Goal: Task Accomplishment & Management: Use online tool/utility

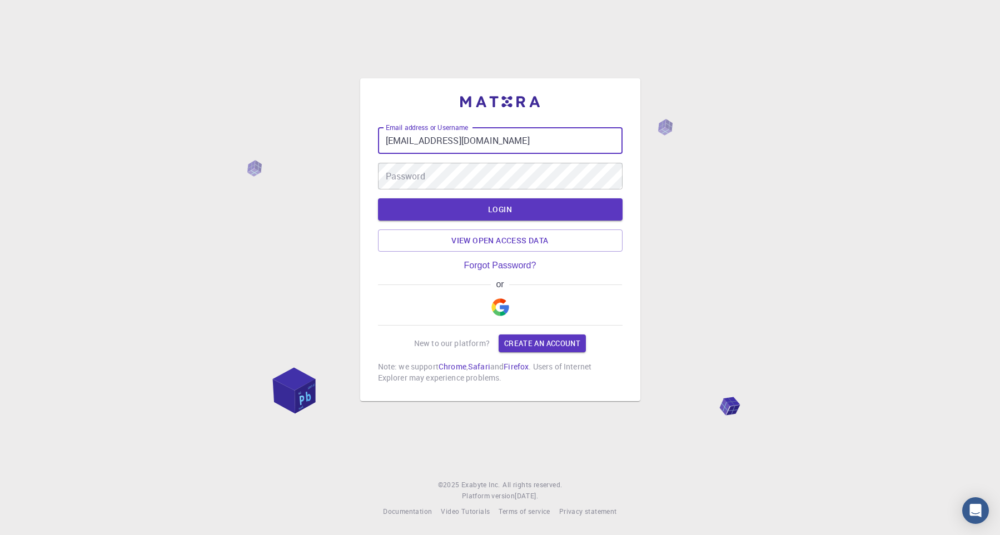
type input "[EMAIL_ADDRESS][DOMAIN_NAME]"
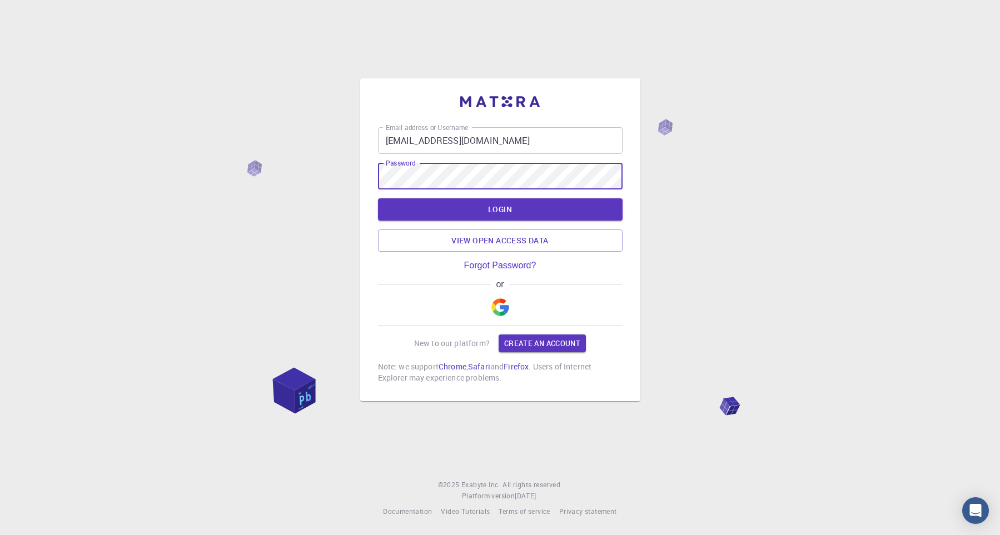
click at [378, 198] on button "LOGIN" at bounding box center [500, 209] width 245 height 22
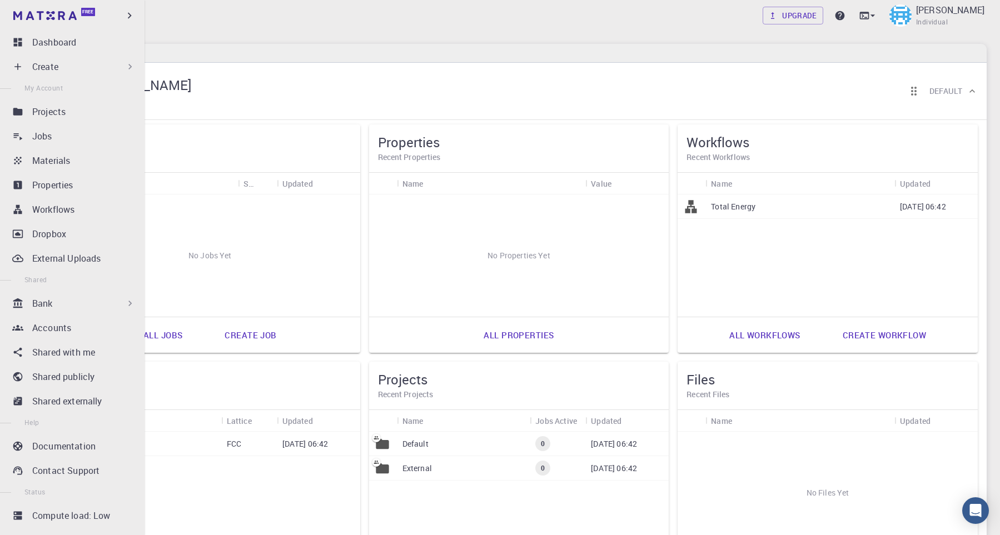
click at [19, 63] on icon at bounding box center [17, 66] width 11 height 11
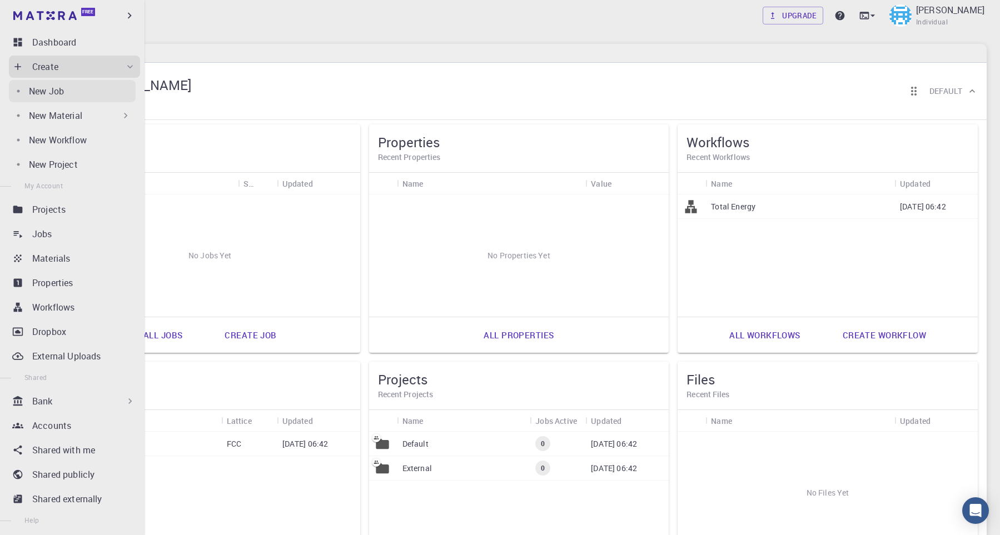
click at [66, 98] on link "New Job" at bounding box center [72, 91] width 127 height 22
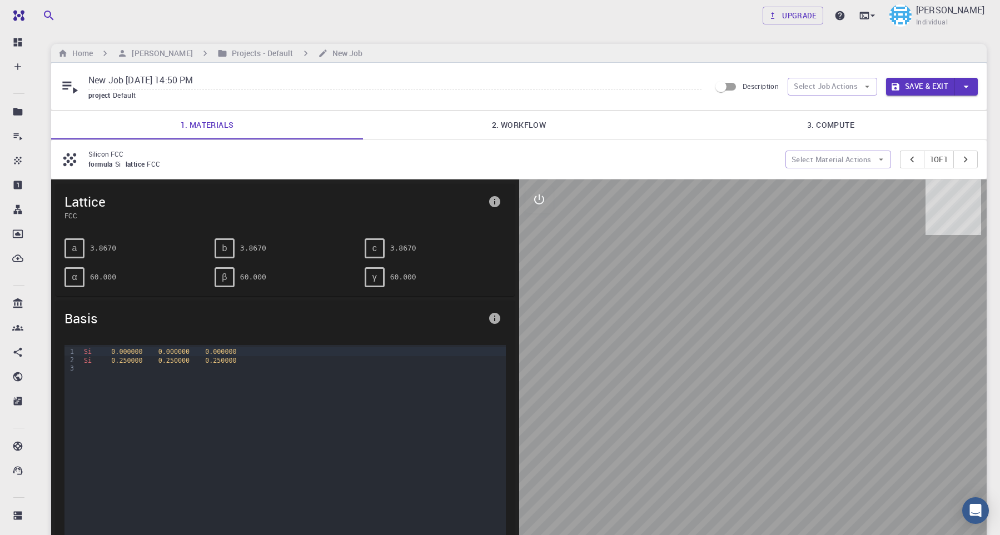
scroll to position [77, 0]
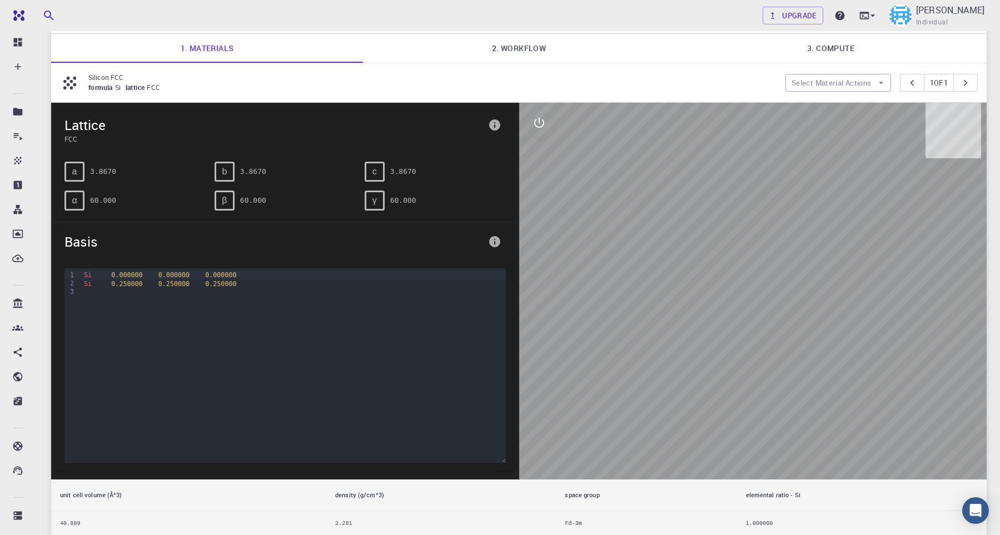
click at [228, 67] on div "Silicon FCC formula Si lattice FCC Select Material Actions 1 of 1" at bounding box center [519, 82] width 936 height 39
click at [128, 292] on div at bounding box center [293, 293] width 425 height 9
click at [126, 286] on span "0.250000" at bounding box center [126, 284] width 31 height 8
click at [126, 279] on span "0.000000" at bounding box center [126, 275] width 31 height 8
click at [74, 176] on span "a" at bounding box center [74, 172] width 5 height 10
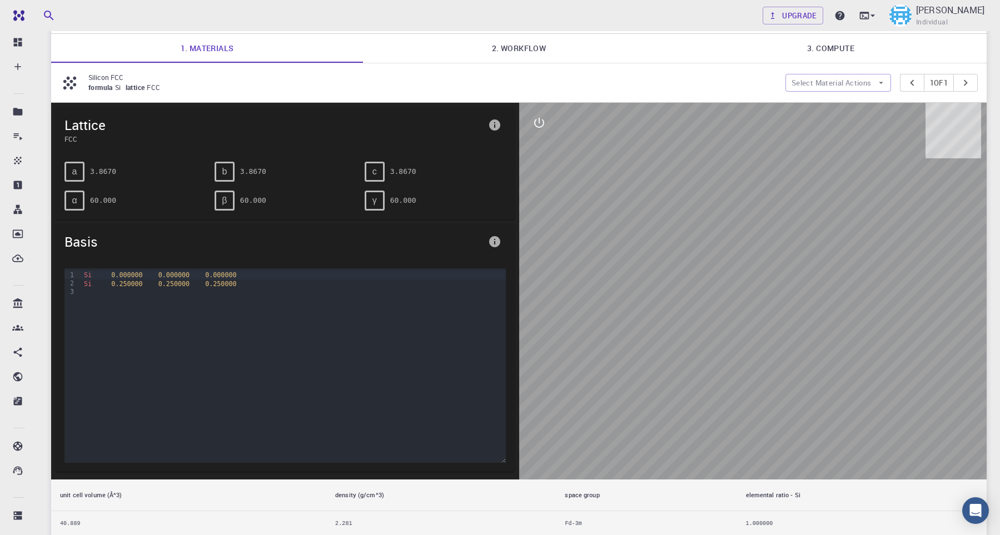
click at [103, 190] on div "α 60.000" at bounding box center [131, 196] width 150 height 29
click at [113, 206] on pre "60.000" at bounding box center [103, 200] width 26 height 19
drag, startPoint x: 113, startPoint y: 206, endPoint x: 106, endPoint y: 206, distance: 7.8
click at [106, 206] on pre "60.000" at bounding box center [103, 200] width 26 height 19
click at [116, 237] on span "Basis" at bounding box center [273, 242] width 419 height 18
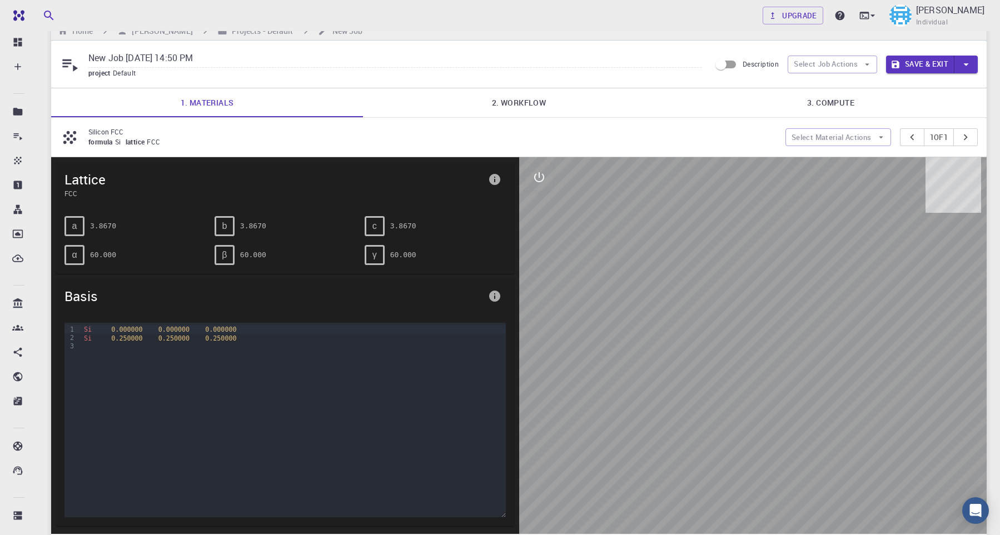
scroll to position [0, 0]
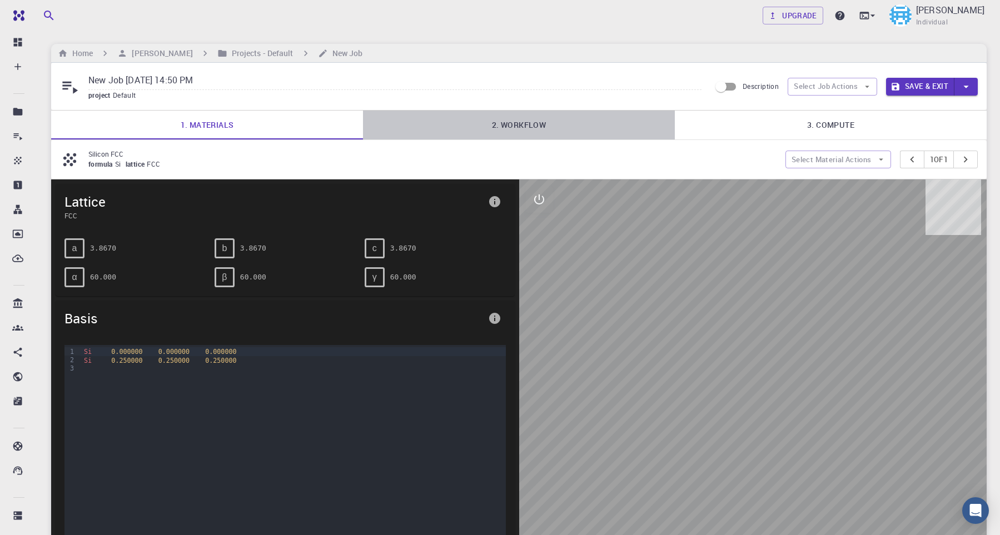
click at [504, 137] on link "2. Workflow" at bounding box center [519, 125] width 312 height 29
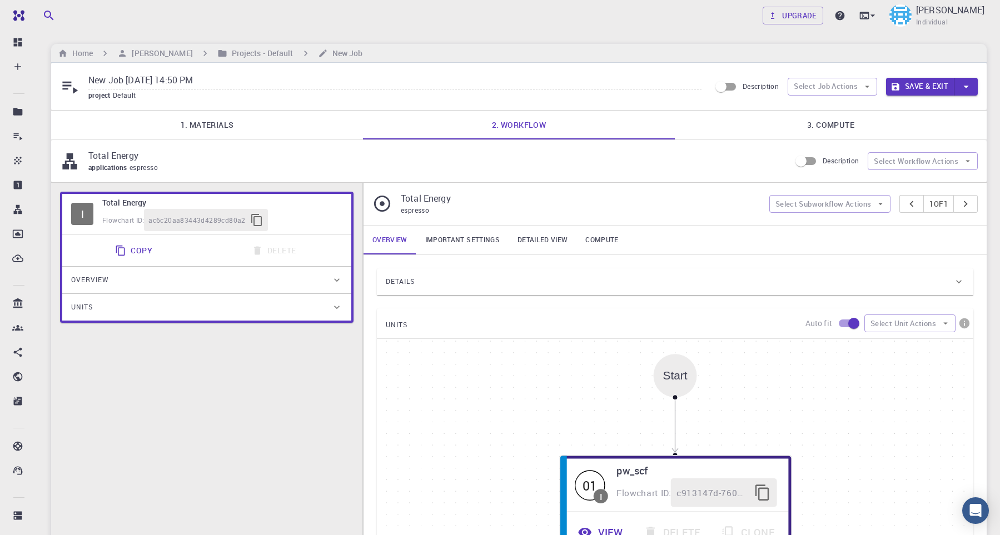
click at [249, 133] on link "1. Materials" at bounding box center [207, 125] width 312 height 29
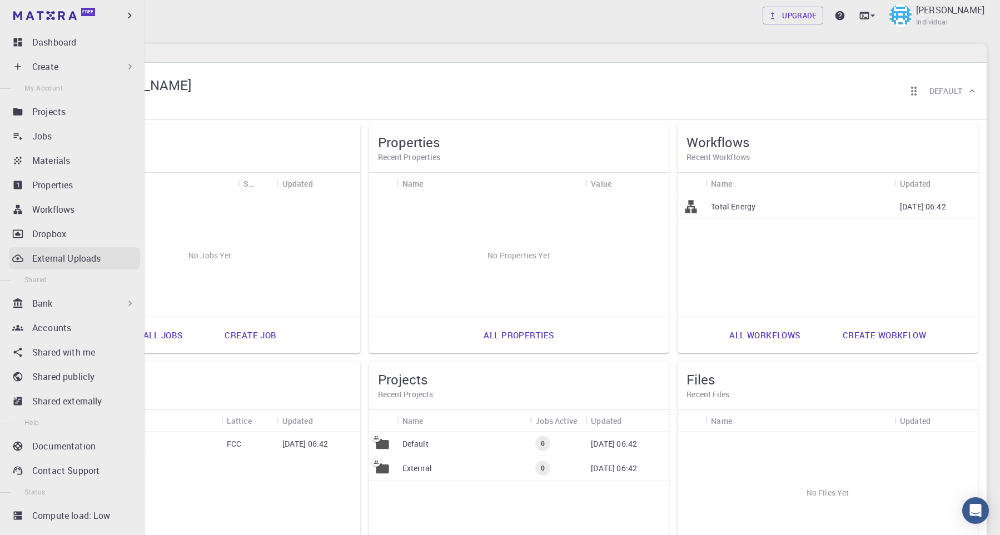
click at [51, 265] on p "External Uploads" at bounding box center [66, 258] width 68 height 13
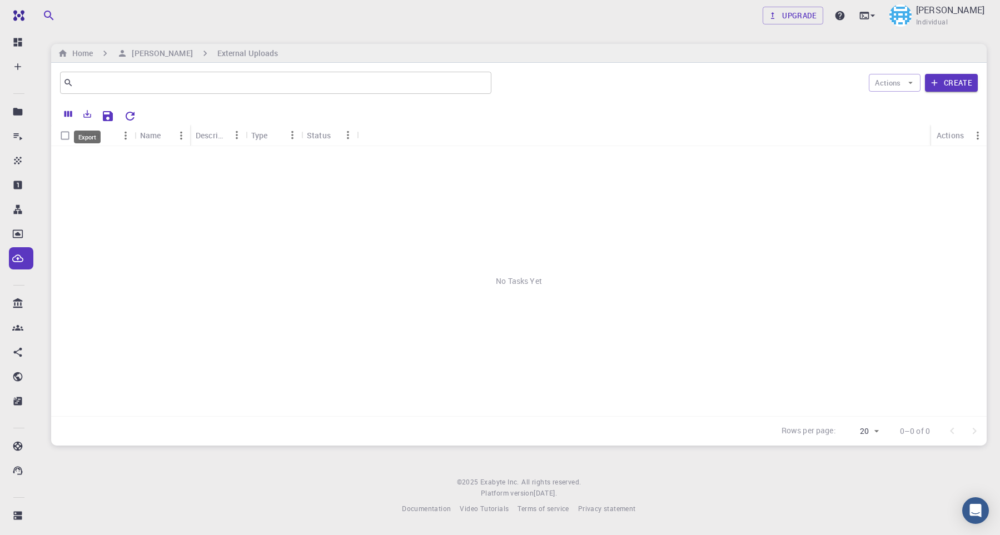
click at [82, 117] on button "Export" at bounding box center [87, 114] width 19 height 18
click at [281, 223] on div "No Tasks Yet" at bounding box center [519, 281] width 936 height 270
click at [963, 86] on button "Create" at bounding box center [951, 83] width 53 height 18
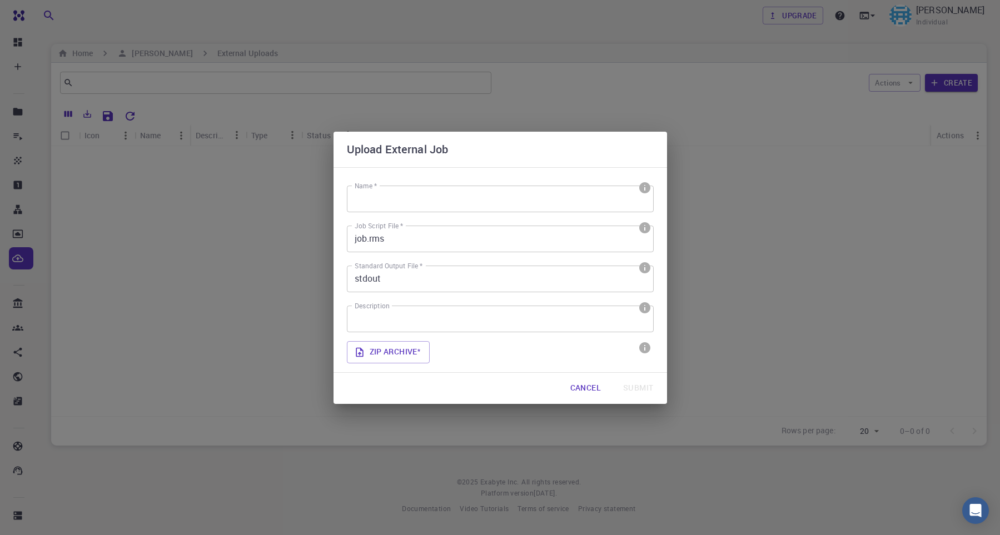
drag, startPoint x: 696, startPoint y: 69, endPoint x: 743, endPoint y: 44, distance: 53.2
click at [697, 68] on div "Upload External Job Name * Name * Job Script File * job.rms Job Script File * S…" at bounding box center [500, 267] width 1000 height 535
